Goal: Task Accomplishment & Management: Manage account settings

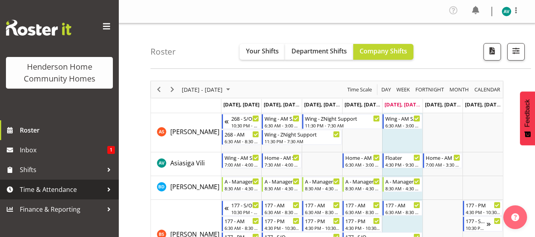
click at [62, 192] on span "Time & Attendance" at bounding box center [61, 190] width 83 height 12
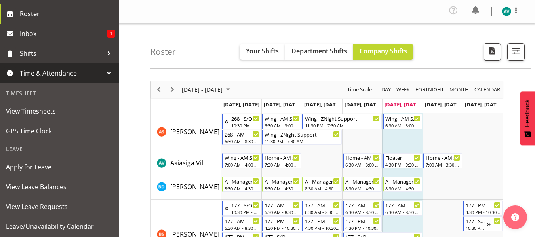
scroll to position [117, 0]
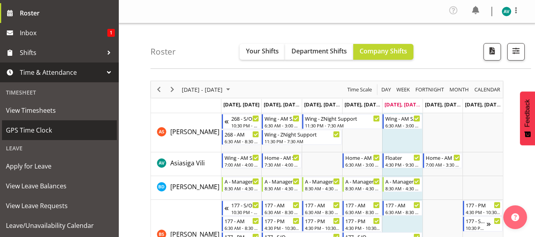
click at [44, 131] on span "GPS Time Clock" at bounding box center [59, 130] width 107 height 12
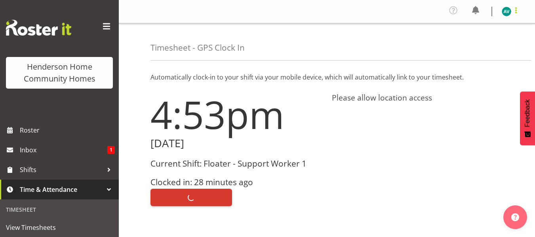
click at [515, 7] on span at bounding box center [515, 10] width 9 height 9
click at [476, 44] on link "Log Out" at bounding box center [482, 43] width 76 height 14
